Goal: Task Accomplishment & Management: Complete application form

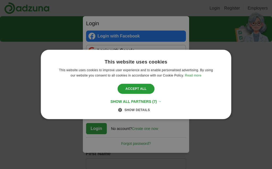
click at [160, 99] on span "(7) →" at bounding box center [156, 101] width 9 height 4
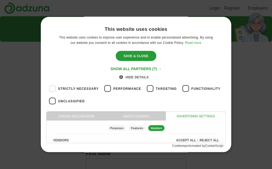
click at [139, 54] on div "Save & Close" at bounding box center [135, 56] width 41 height 10
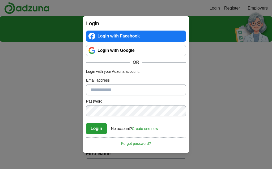
click at [137, 90] on input "Email address" at bounding box center [136, 89] width 100 height 11
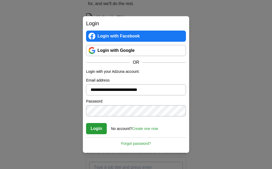
scroll to position [65, 0]
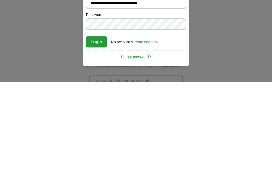
click at [151, 84] on input "**********" at bounding box center [136, 89] width 100 height 11
type input "**********"
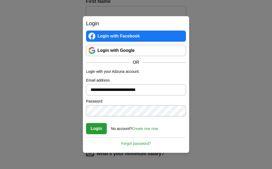
scroll to position [152, 0]
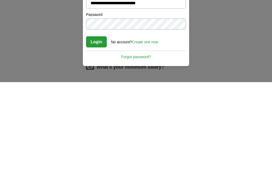
click at [96, 123] on button "Login" at bounding box center [96, 128] width 21 height 11
click at [100, 123] on button "Login" at bounding box center [96, 128] width 21 height 11
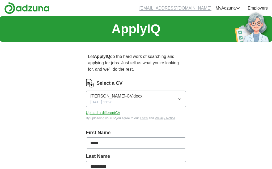
click at [137, 95] on span "[PERSON_NAME]-CV.docx" at bounding box center [116, 96] width 52 height 6
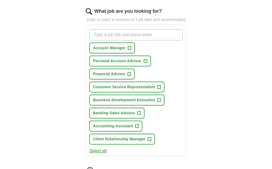
scroll to position [177, 0]
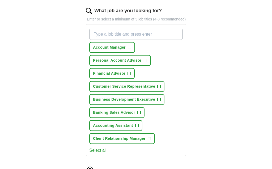
click at [136, 128] on span "+" at bounding box center [136, 126] width 3 height 4
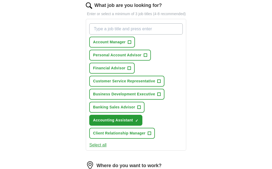
scroll to position [195, 0]
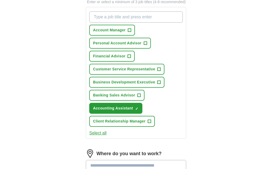
click at [101, 136] on button "Select all" at bounding box center [97, 133] width 17 height 6
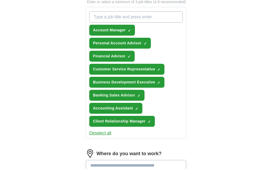
click at [103, 136] on button "Deselect all" at bounding box center [100, 133] width 22 height 6
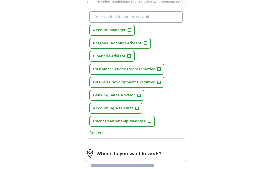
click at [138, 110] on span "+" at bounding box center [136, 108] width 3 height 4
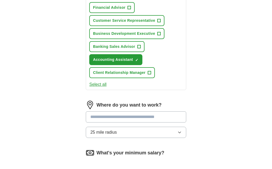
click at [178, 138] on button "25 mile radius" at bounding box center [136, 132] width 100 height 11
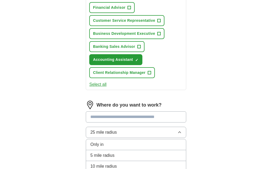
scroll to position [243, 0]
click at [119, 168] on div "10 mile radius" at bounding box center [135, 166] width 91 height 6
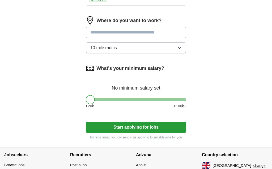
scroll to position [344, 0]
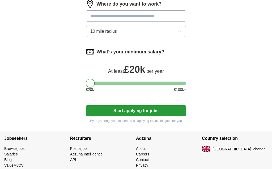
click at [152, 115] on button "Start applying for jobs" at bounding box center [136, 110] width 100 height 11
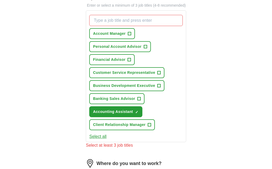
scroll to position [188, 0]
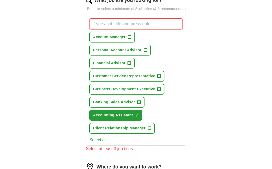
click at [129, 38] on span "+" at bounding box center [129, 37] width 3 height 4
click at [128, 65] on span "+" at bounding box center [129, 63] width 3 height 4
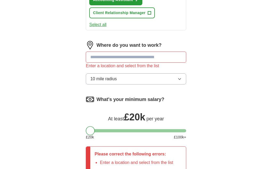
scroll to position [303, 0]
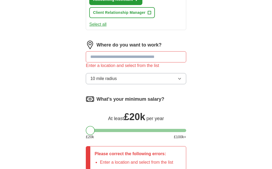
click at [160, 62] on input at bounding box center [136, 56] width 100 height 11
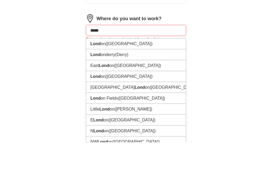
type input "******"
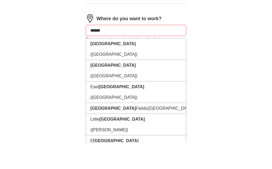
click at [133, 65] on li "[GEOGRAPHIC_DATA] ([GEOGRAPHIC_DATA])" at bounding box center [136, 75] width 100 height 21
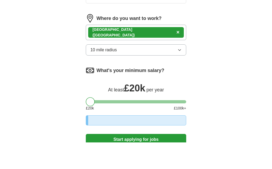
scroll to position [330, 0]
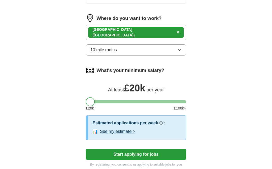
click at [123, 134] on button "See my estimate >" at bounding box center [117, 131] width 35 height 6
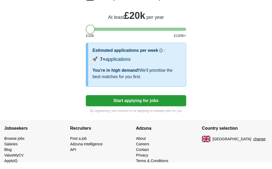
scroll to position [418, 0]
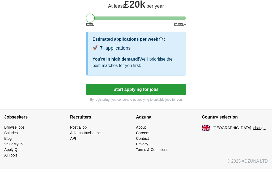
click at [170, 89] on button "Start applying for jobs" at bounding box center [136, 89] width 100 height 11
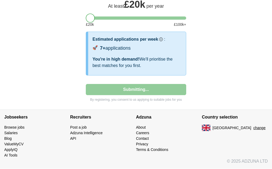
select select "**"
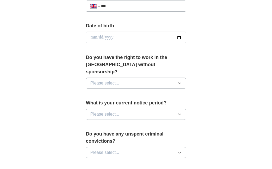
scroll to position [234, 0]
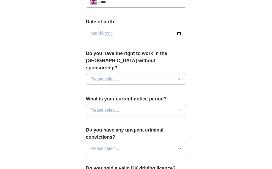
click at [94, 76] on span "Please select..." at bounding box center [104, 79] width 29 height 6
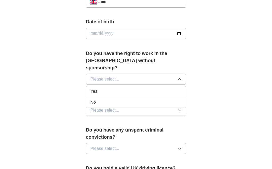
click at [90, 88] on span "Yes" at bounding box center [93, 91] width 7 height 6
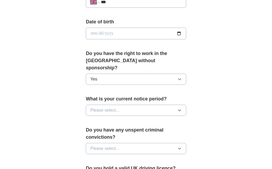
click at [92, 107] on span "Please select..." at bounding box center [104, 110] width 29 height 6
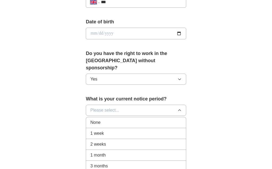
click at [88, 150] on li "1 month" at bounding box center [136, 155] width 100 height 11
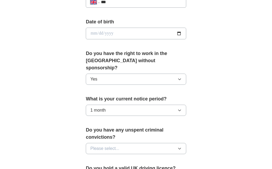
click at [91, 107] on span "1 month" at bounding box center [97, 110] width 15 height 6
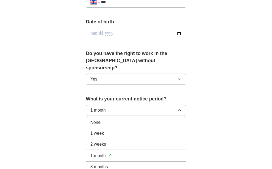
click at [88, 139] on li "2 weeks" at bounding box center [136, 144] width 100 height 11
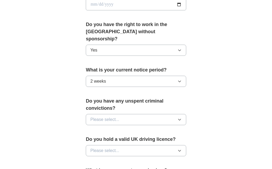
click at [92, 116] on span "Please select..." at bounding box center [104, 119] width 29 height 6
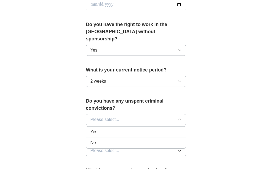
click at [86, 145] on button "Please select..." at bounding box center [136, 150] width 100 height 11
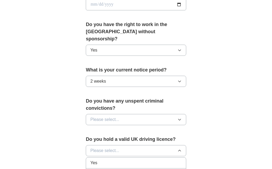
click at [94, 116] on span "Please select..." at bounding box center [104, 119] width 29 height 6
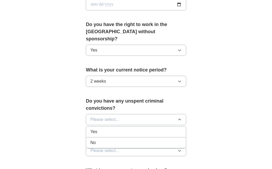
click at [98, 139] on div "No" at bounding box center [135, 142] width 91 height 6
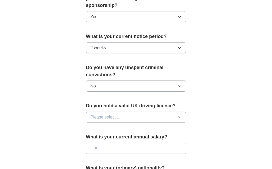
scroll to position [301, 0]
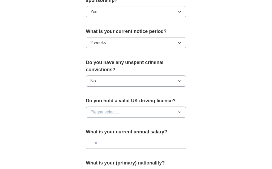
click at [92, 109] on span "Please select..." at bounding box center [104, 112] width 29 height 6
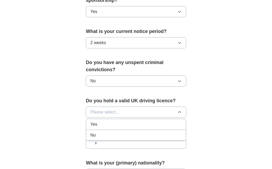
click at [91, 121] on span "Yes" at bounding box center [93, 124] width 7 height 6
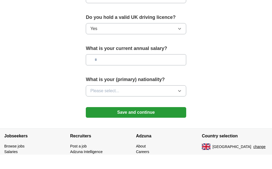
scroll to position [393, 0]
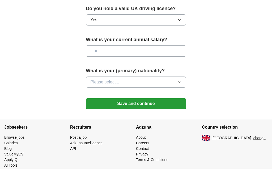
click at [97, 98] on button "Save and continue" at bounding box center [136, 103] width 100 height 11
